Goal: Task Accomplishment & Management: Use online tool/utility

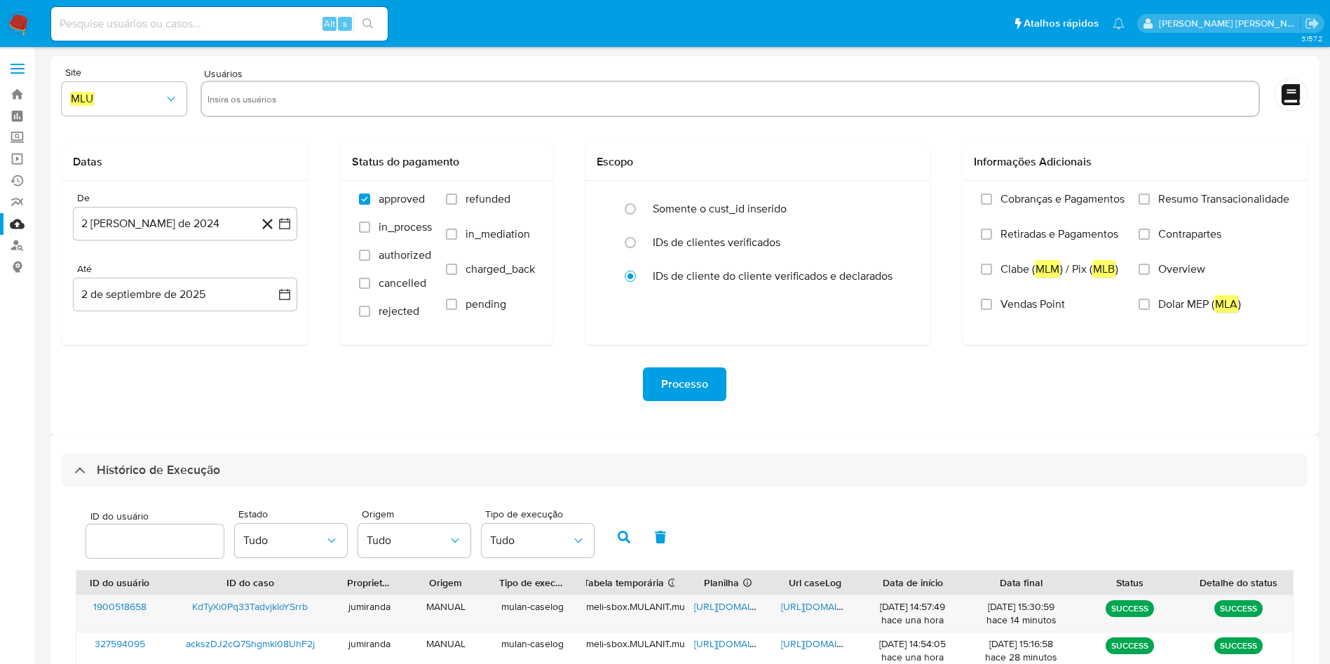
select select "10"
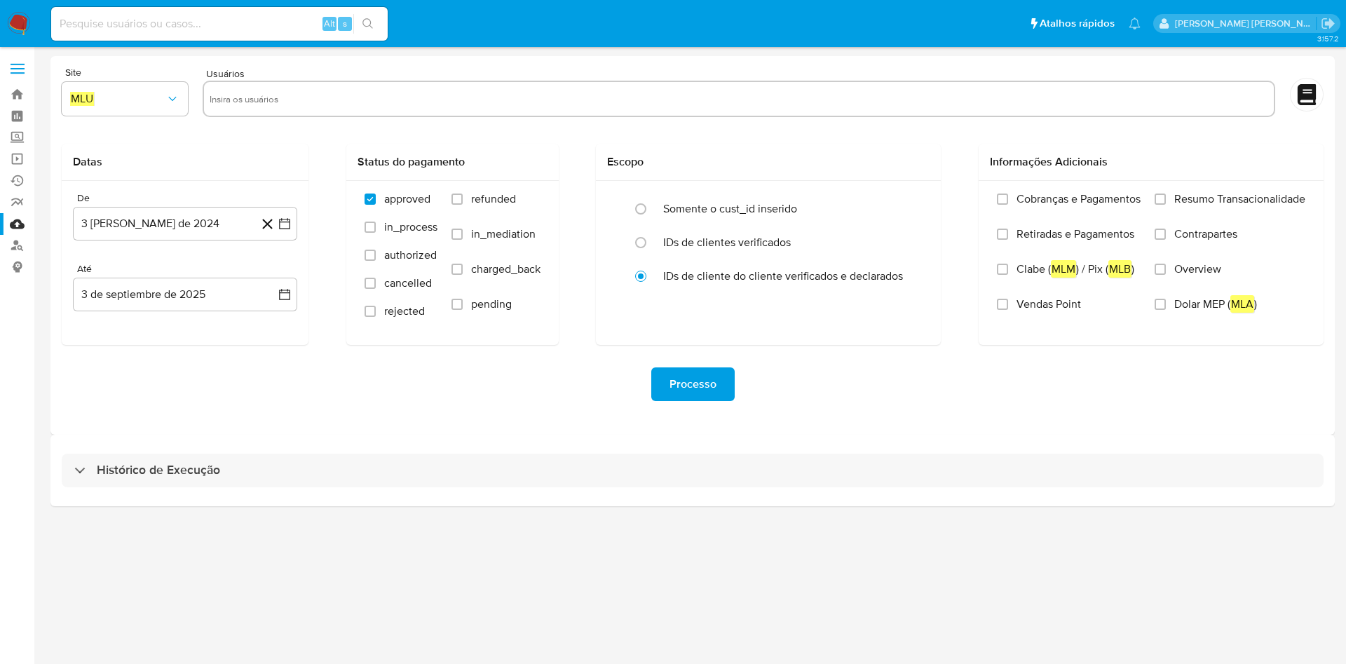
drag, startPoint x: 408, startPoint y: 468, endPoint x: 433, endPoint y: 446, distance: 32.8
click at [408, 468] on div "Histórico de Execução" at bounding box center [693, 470] width 1262 height 34
select select "10"
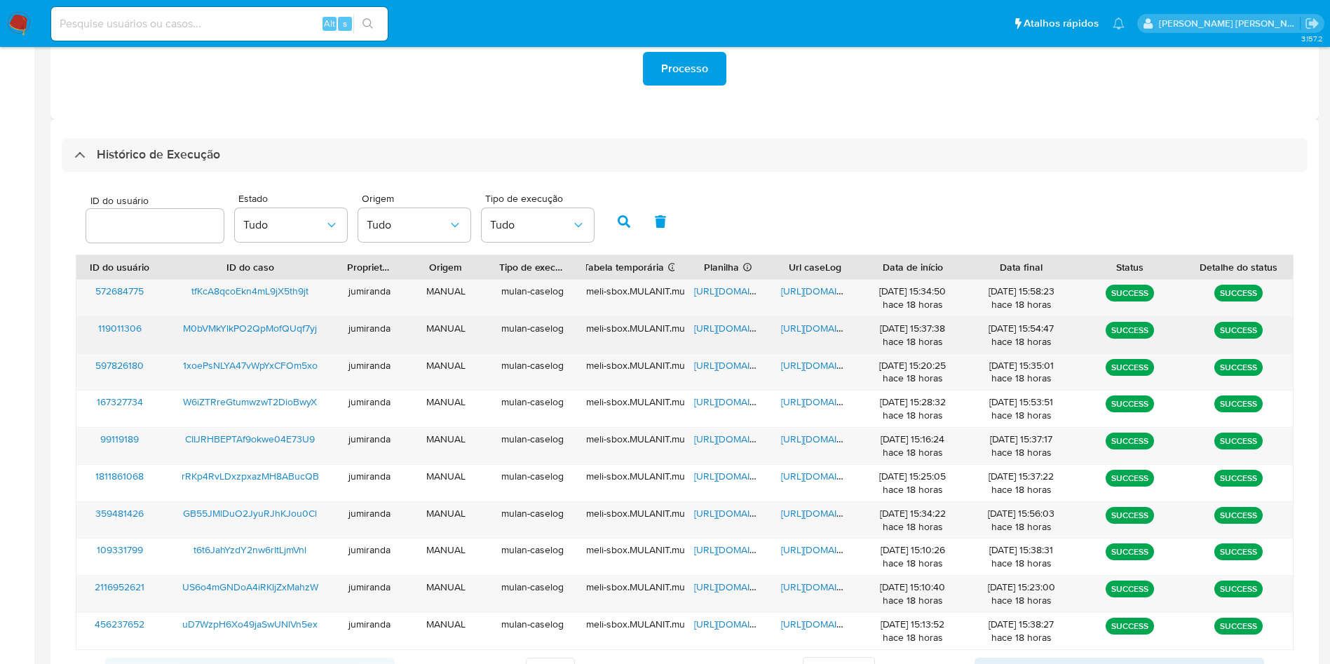
scroll to position [381, 0]
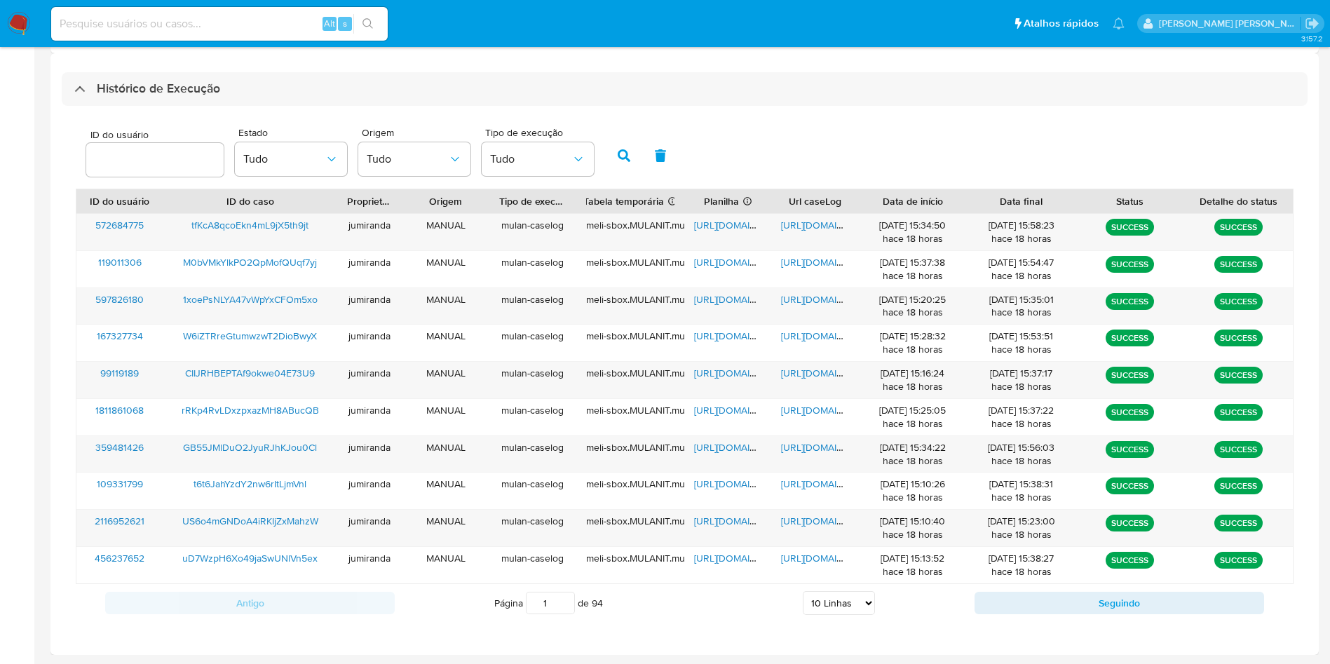
click at [1043, 590] on div "Antigo Página 1 de 94 5 Linhas 10 Linhas 20 Linhas 25 Linhas 50 Linhas 100 Linh…" at bounding box center [684, 603] width 1217 height 38
click at [1043, 601] on button "Seguindo" at bounding box center [1118, 603] width 289 height 22
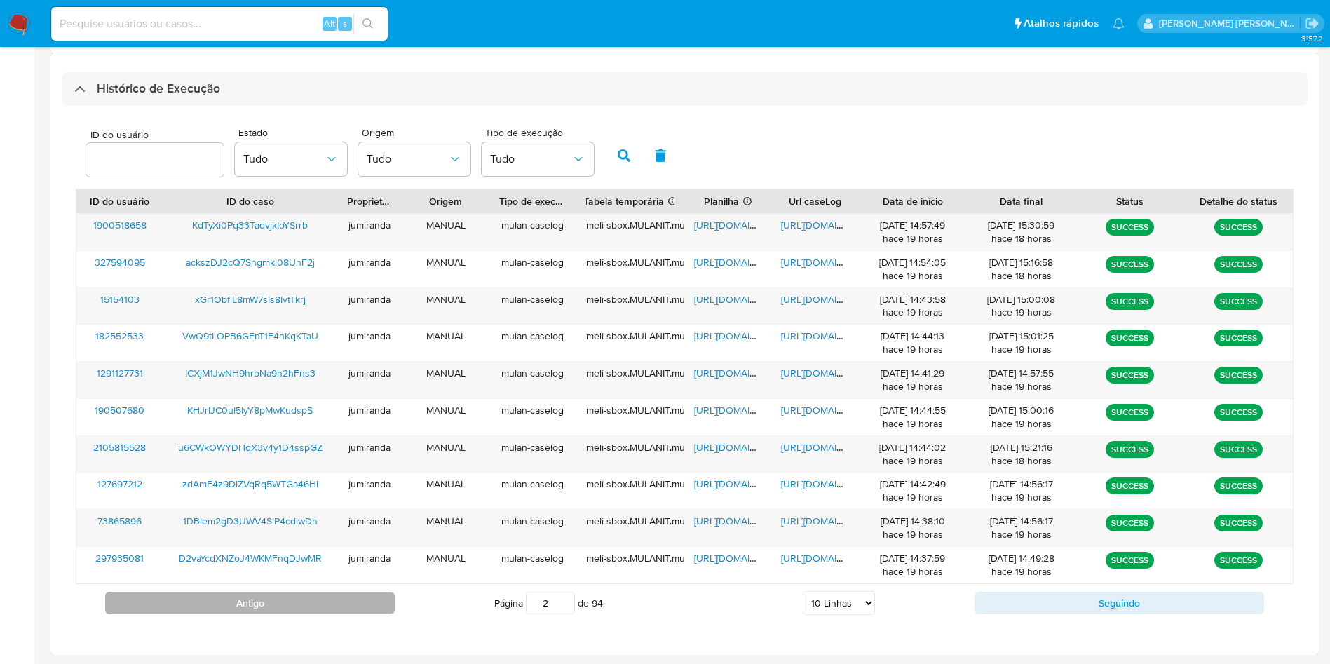
click at [285, 608] on button "Antigo" at bounding box center [249, 603] width 289 height 22
type input "1"
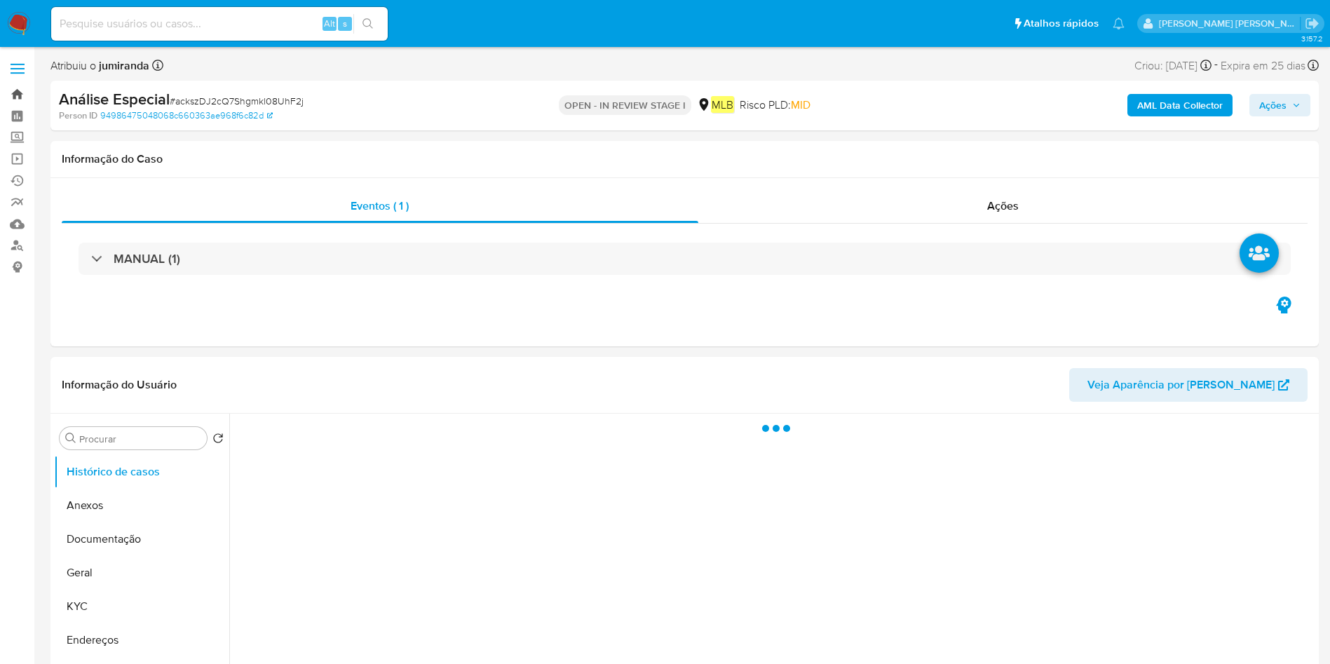
click at [22, 95] on link "Bandeja" at bounding box center [83, 94] width 167 height 22
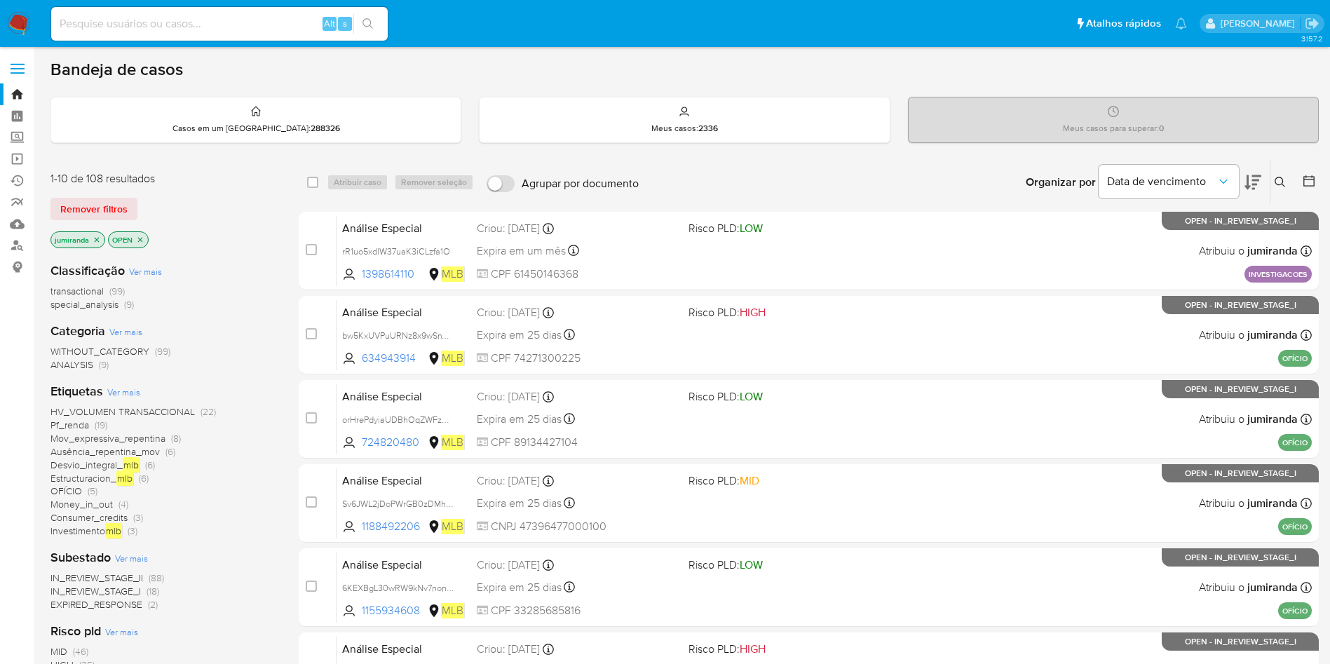
scroll to position [105, 0]
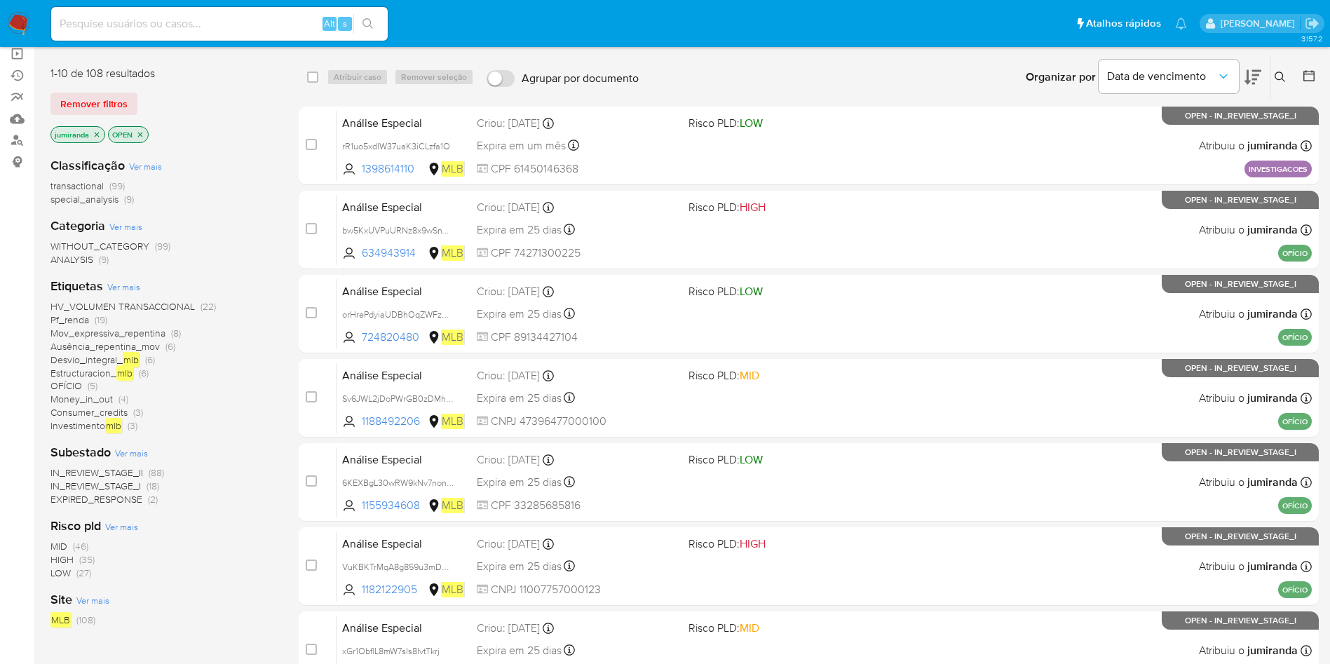
click at [137, 309] on span "HV_VOLUMEN TRANSACCIONAL" at bounding box center [122, 306] width 144 height 14
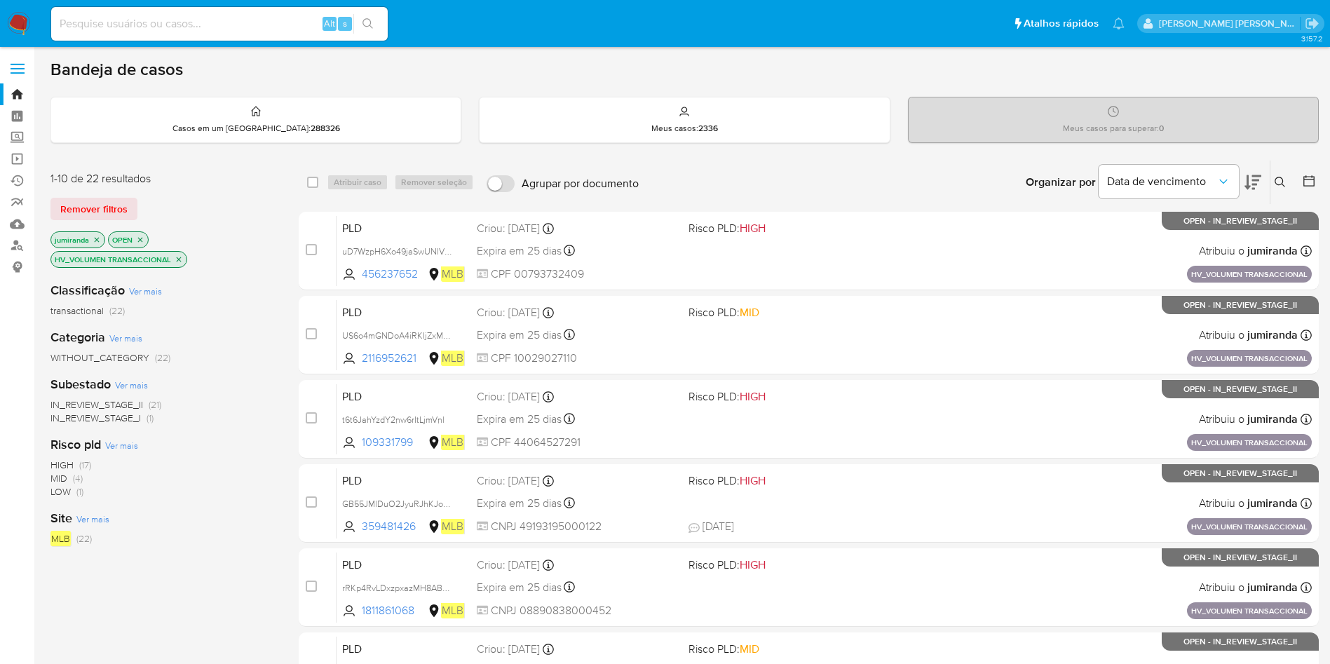
click at [259, 5] on div "Alt s" at bounding box center [219, 23] width 336 height 39
click at [268, 21] on input at bounding box center [219, 24] width 336 height 18
paste input "H7TiMUsZANXnKJJ8BJ82jM0d"
type input "H7TiMUsZANXnKJJ8BJ82jM0d"
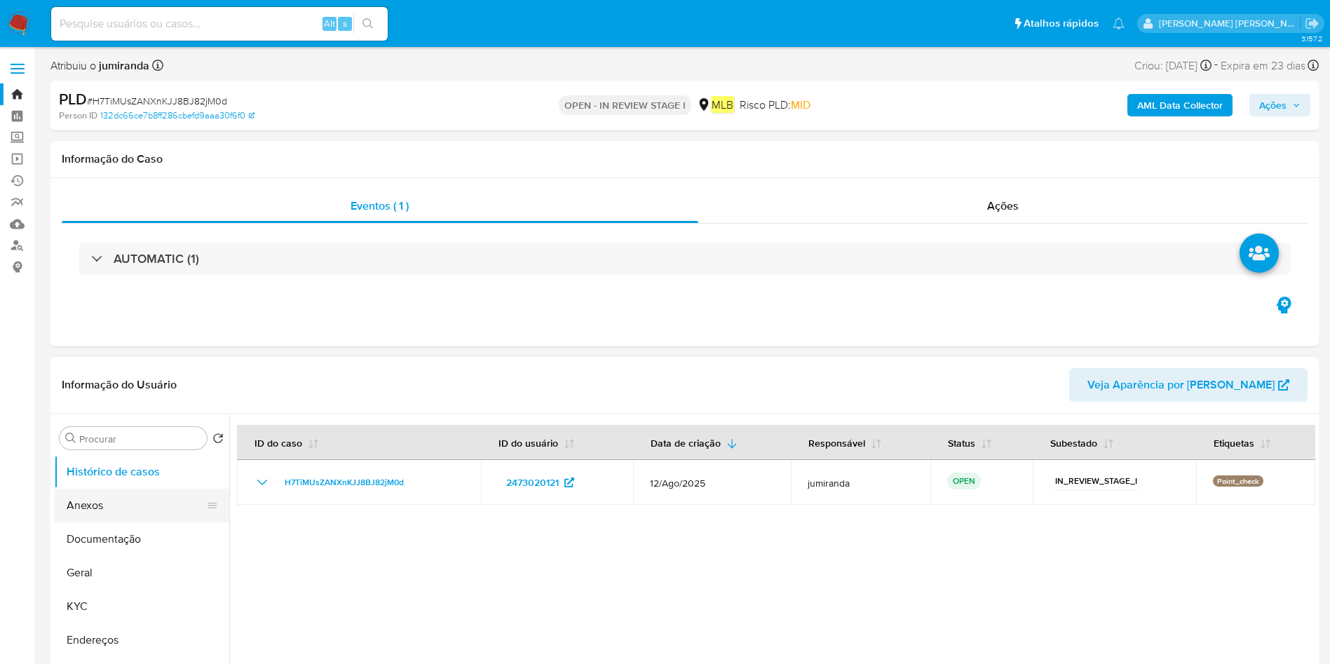
select select "10"
click at [156, 512] on button "Anexos" at bounding box center [136, 506] width 164 height 34
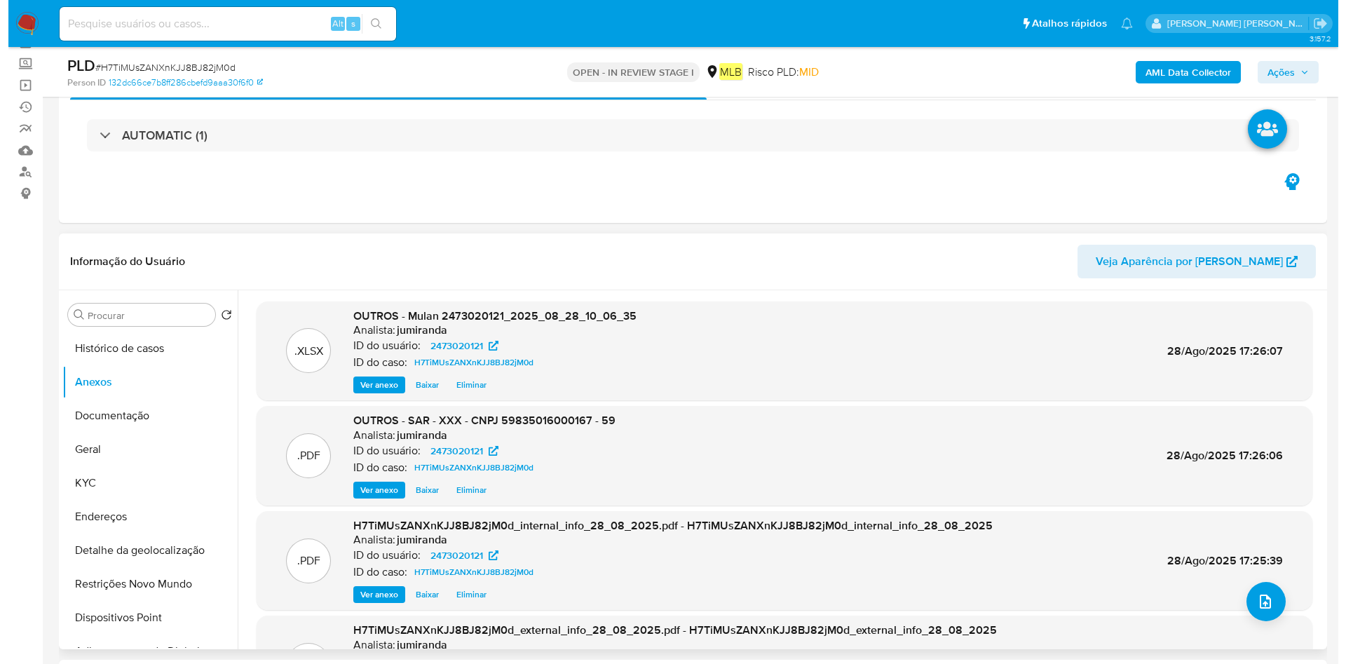
scroll to position [105, 0]
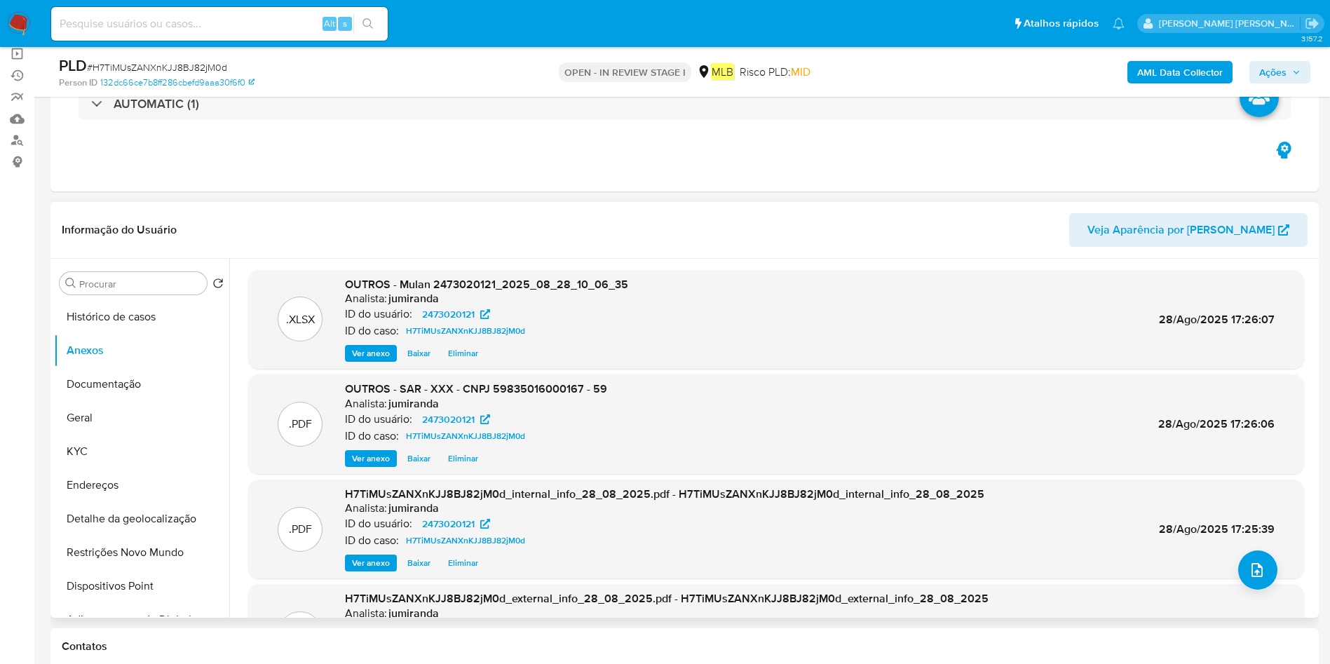
click at [371, 458] on span "Ver anexo" at bounding box center [371, 458] width 38 height 14
